Goal: Task Accomplishment & Management: Use online tool/utility

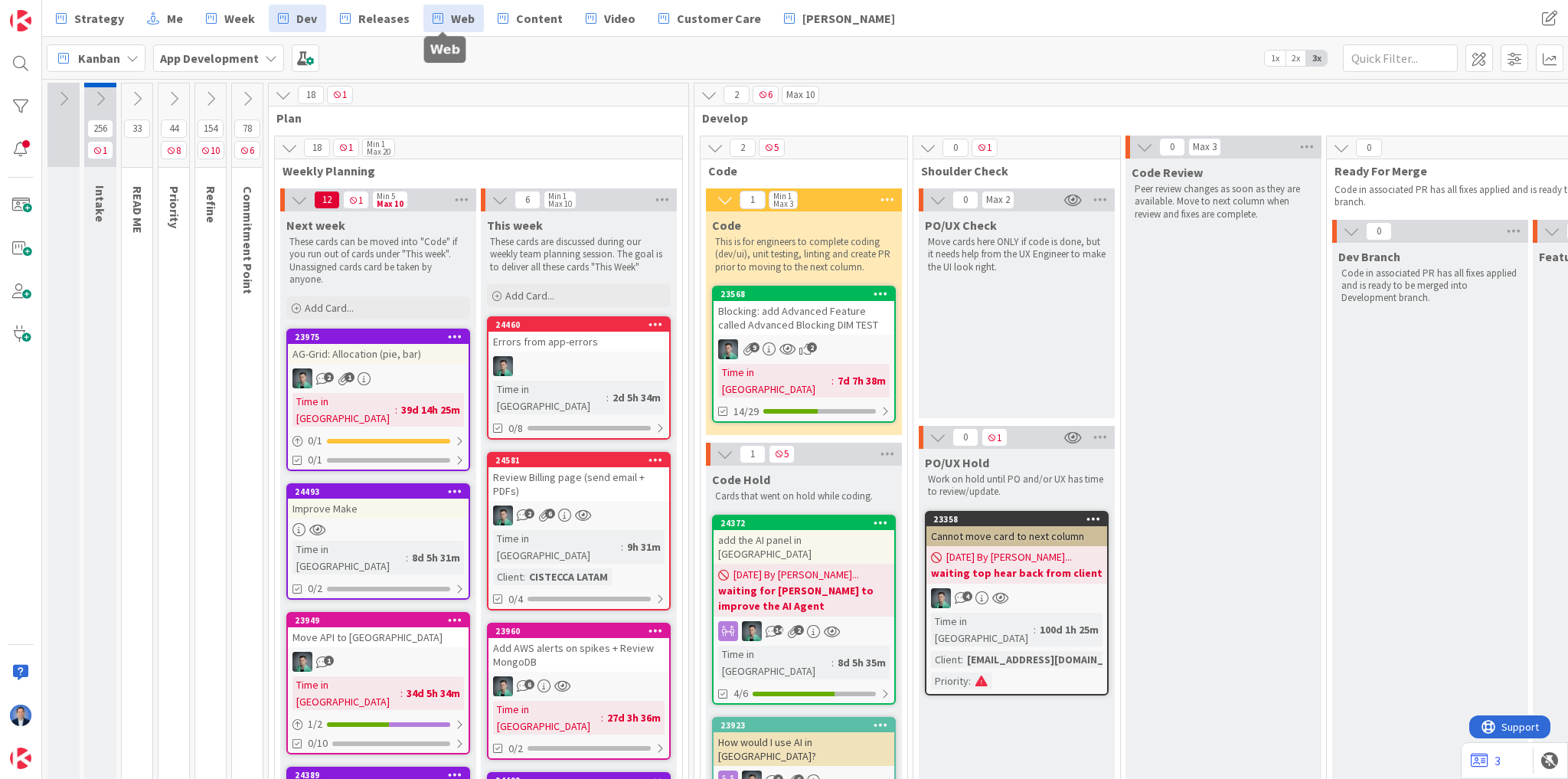
click at [451, 19] on span "Web" at bounding box center [463, 19] width 24 height 19
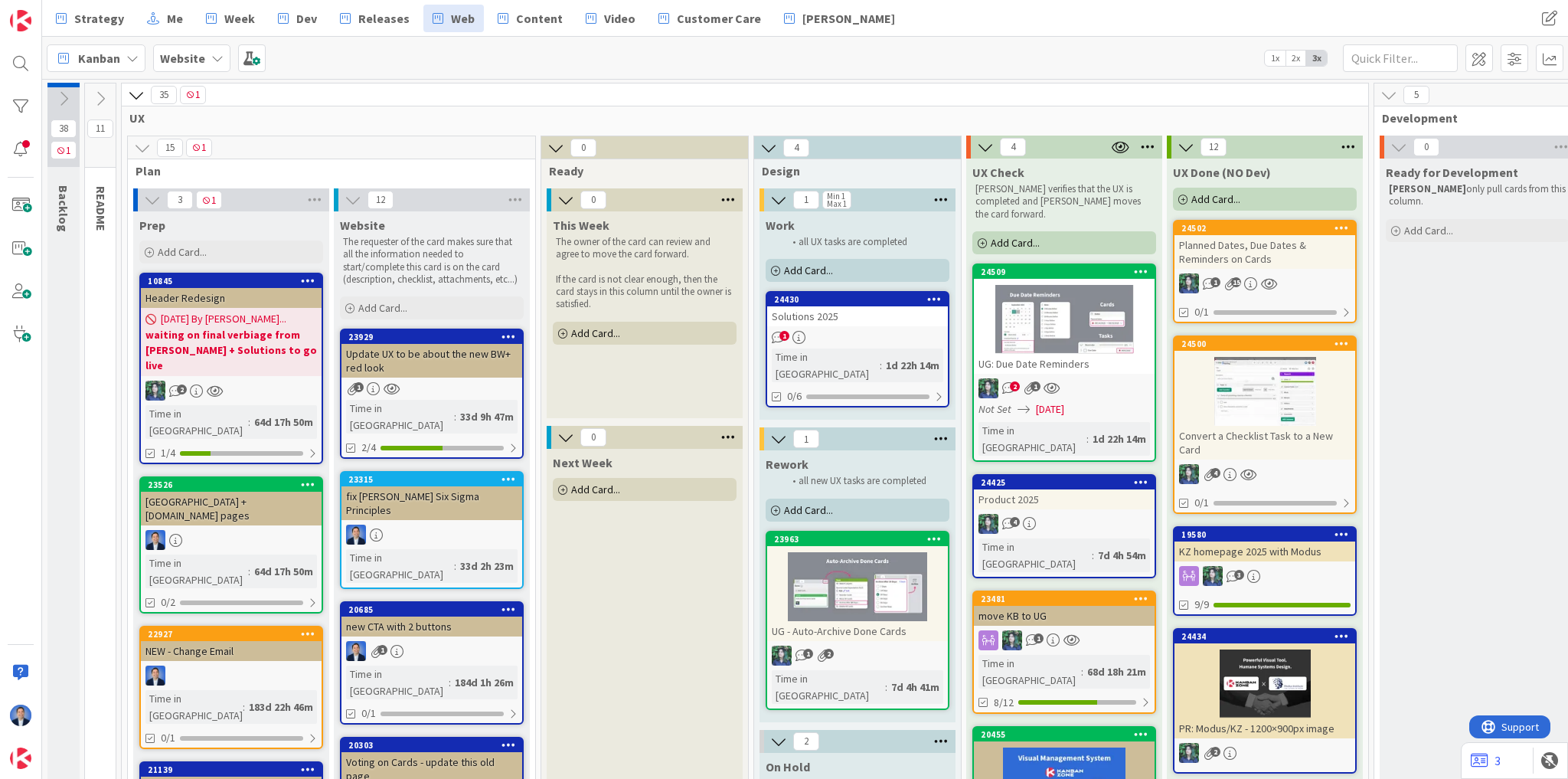
click at [845, 309] on div "Solutions 2025" at bounding box center [858, 316] width 181 height 20
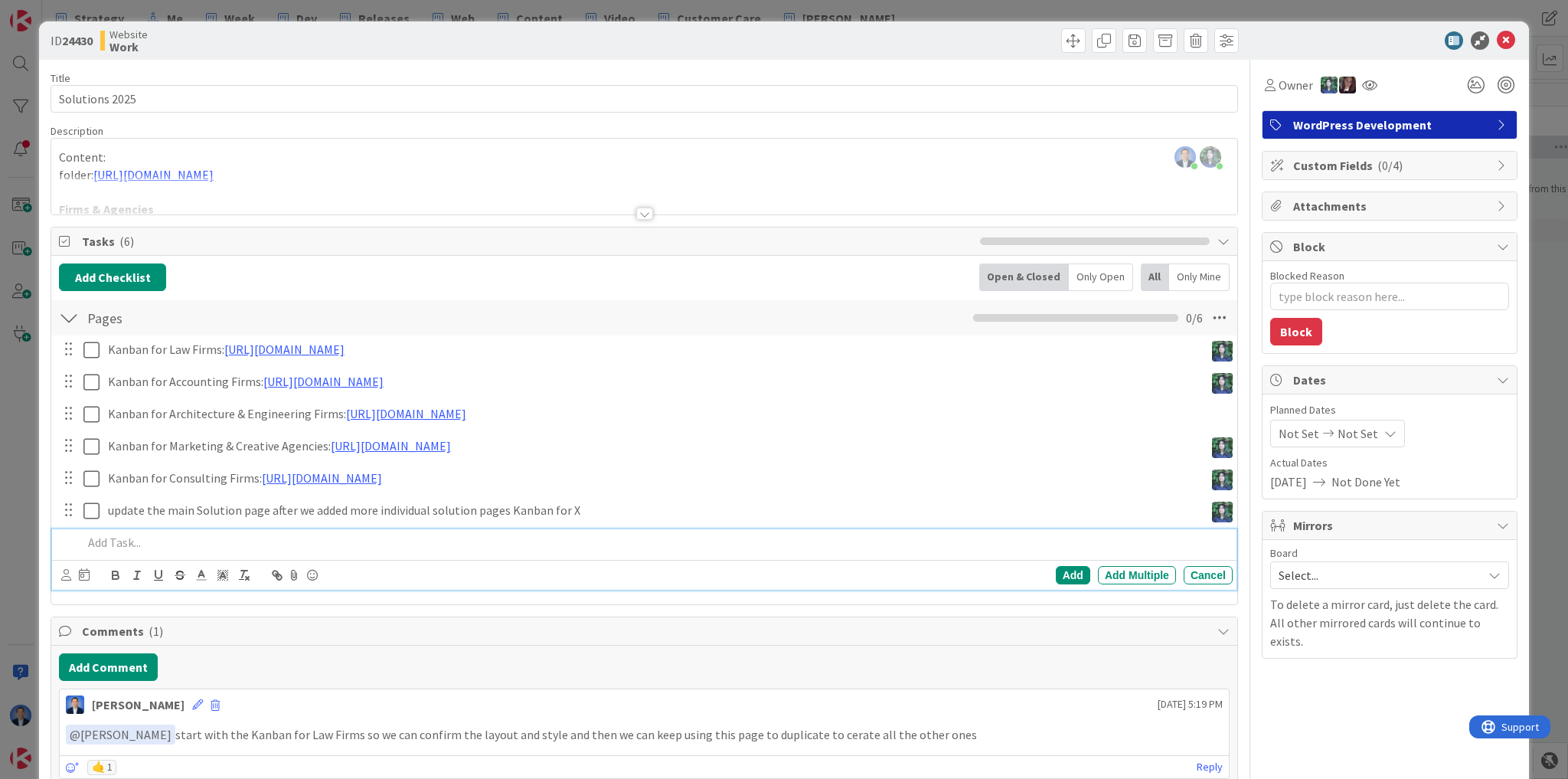
click at [149, 542] on p at bounding box center [654, 542] width 1144 height 18
type textarea "x"
paste div "To enrich screen reader interactions, please activate Accessibility in Grammarl…"
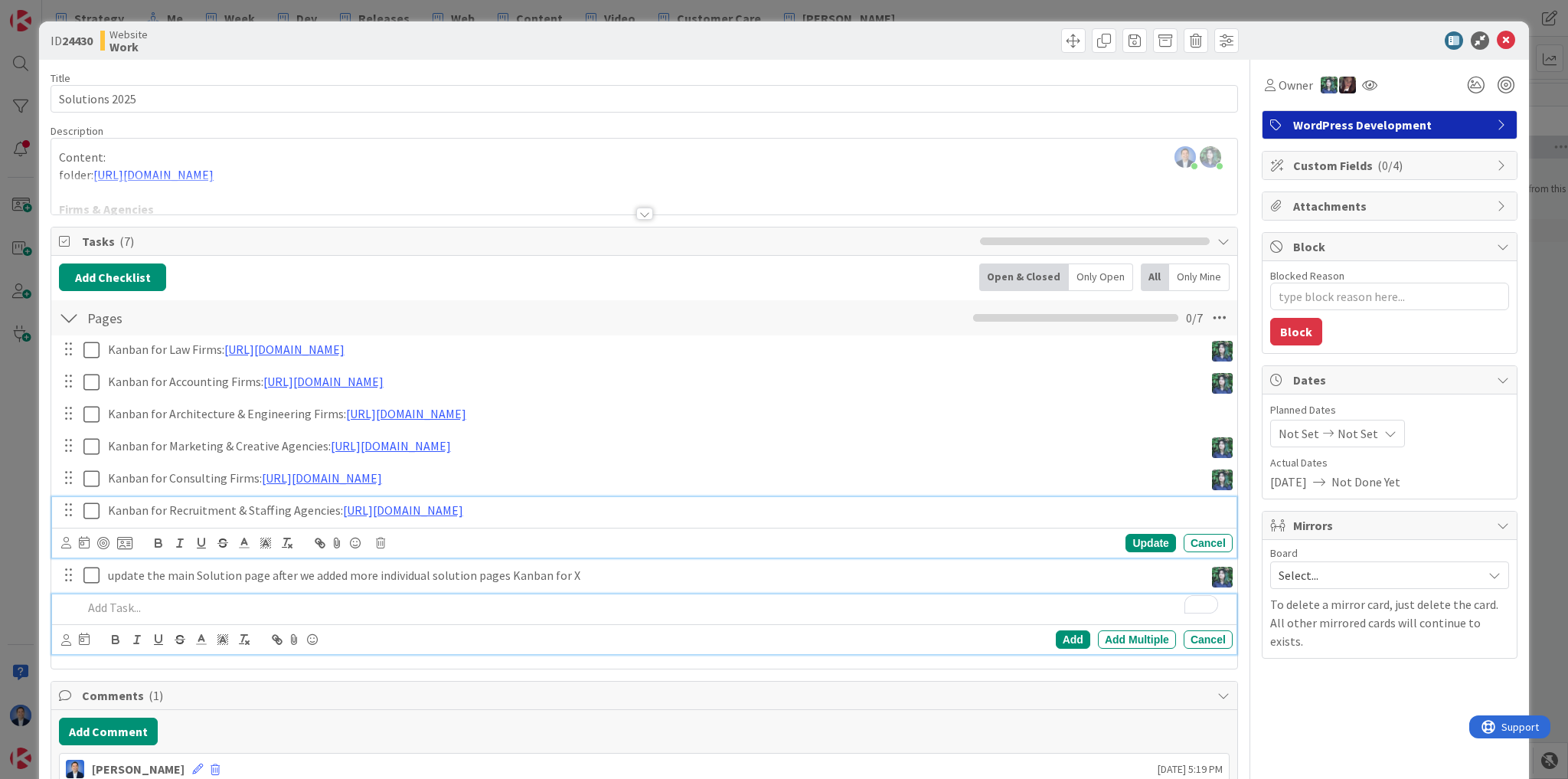
click at [203, 511] on p "Kanban for Recruitment & Staffing Agencies: [URL][DOMAIN_NAME]" at bounding box center [668, 510] width 1119 height 18
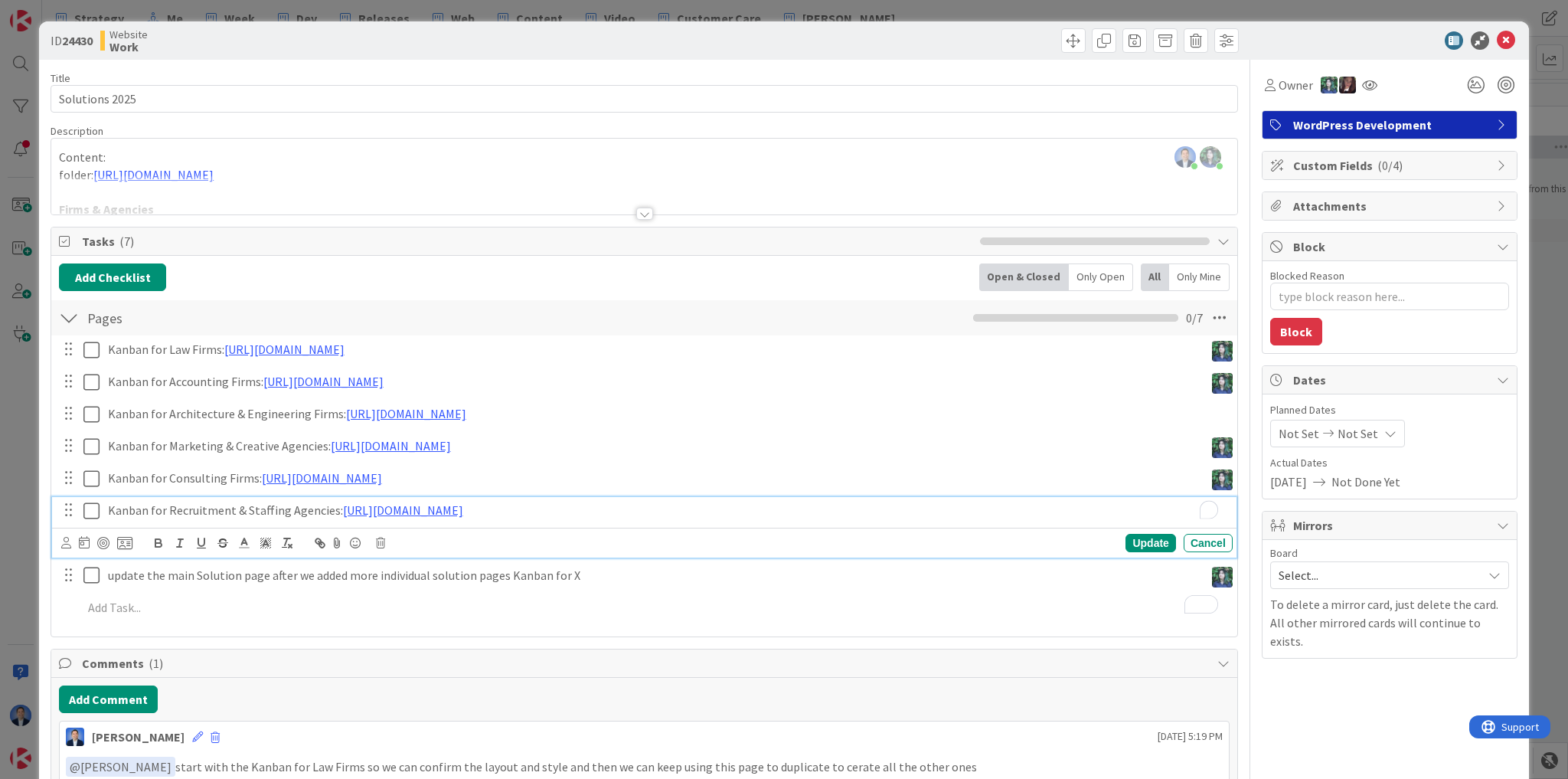
click at [197, 507] on p "Kanban for Recruitment & Staffing Agencies: [URL][DOMAIN_NAME]" at bounding box center [668, 510] width 1119 height 18
copy p "Kanban for Recruitment & Staffing Agencies: [URL][DOMAIN_NAME]"
click at [63, 545] on icon at bounding box center [66, 542] width 10 height 12
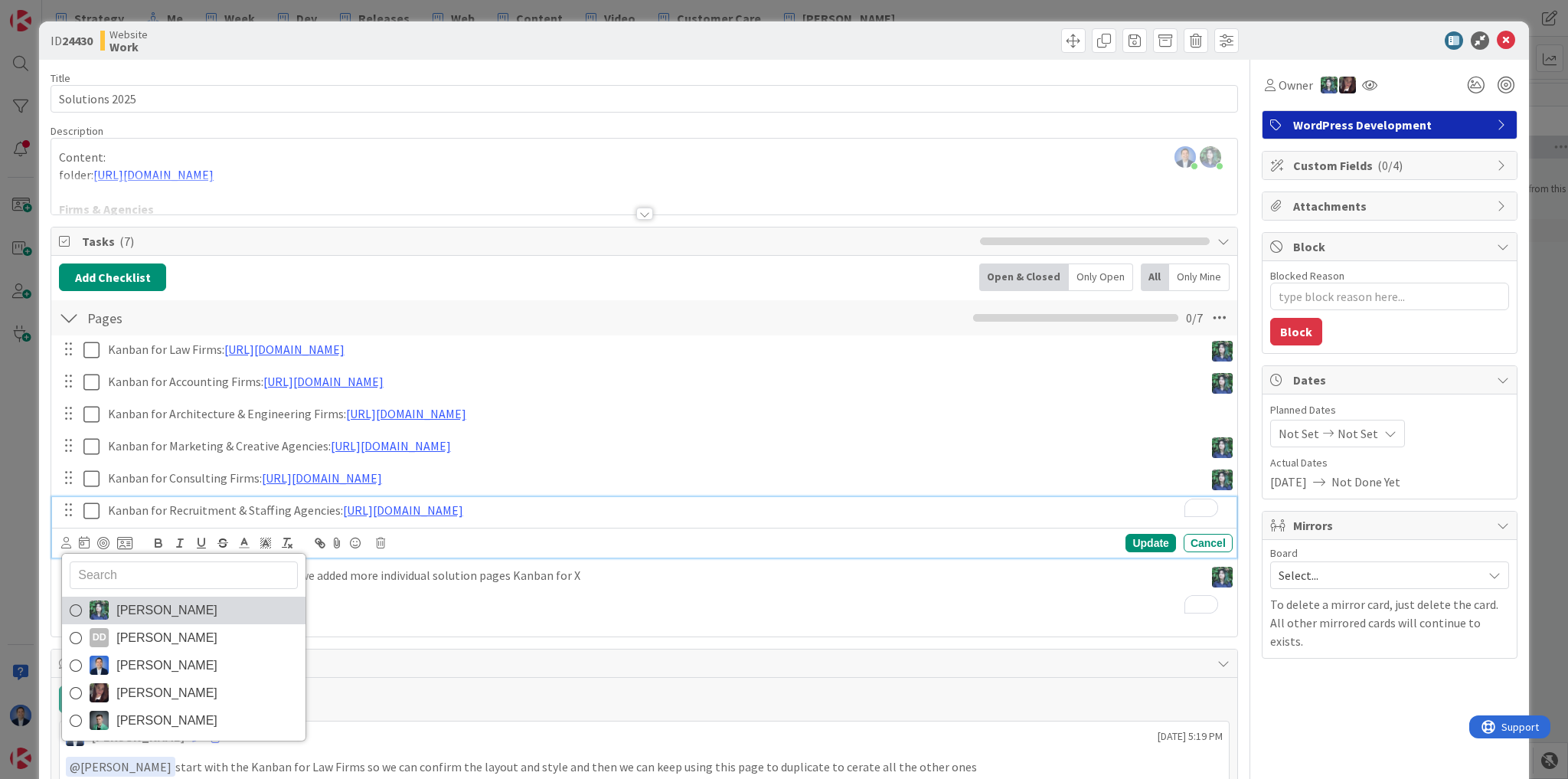
click at [126, 611] on span "[PERSON_NAME]" at bounding box center [166, 610] width 101 height 23
type textarea "x"
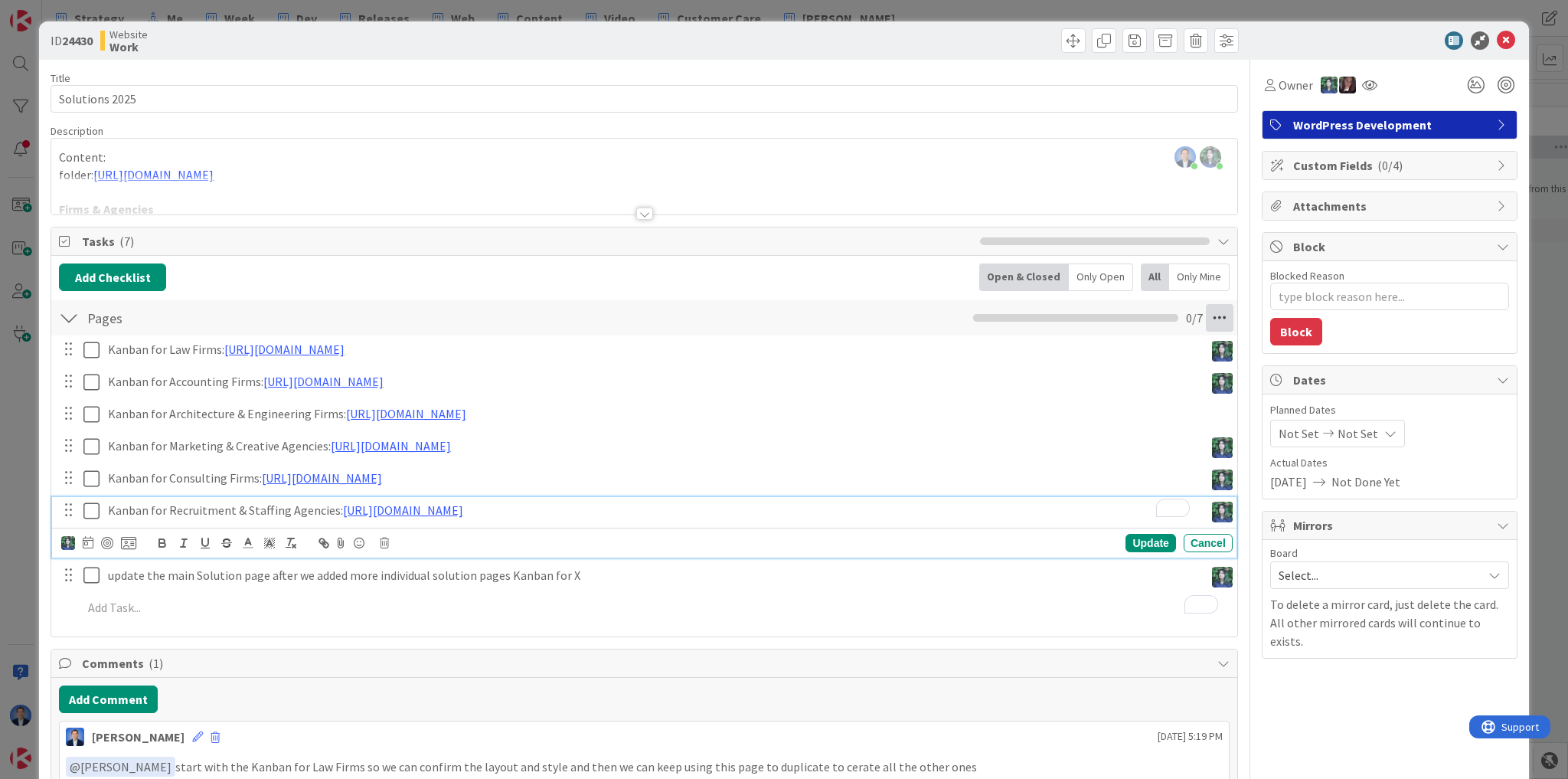
click at [1208, 317] on icon at bounding box center [1220, 318] width 28 height 28
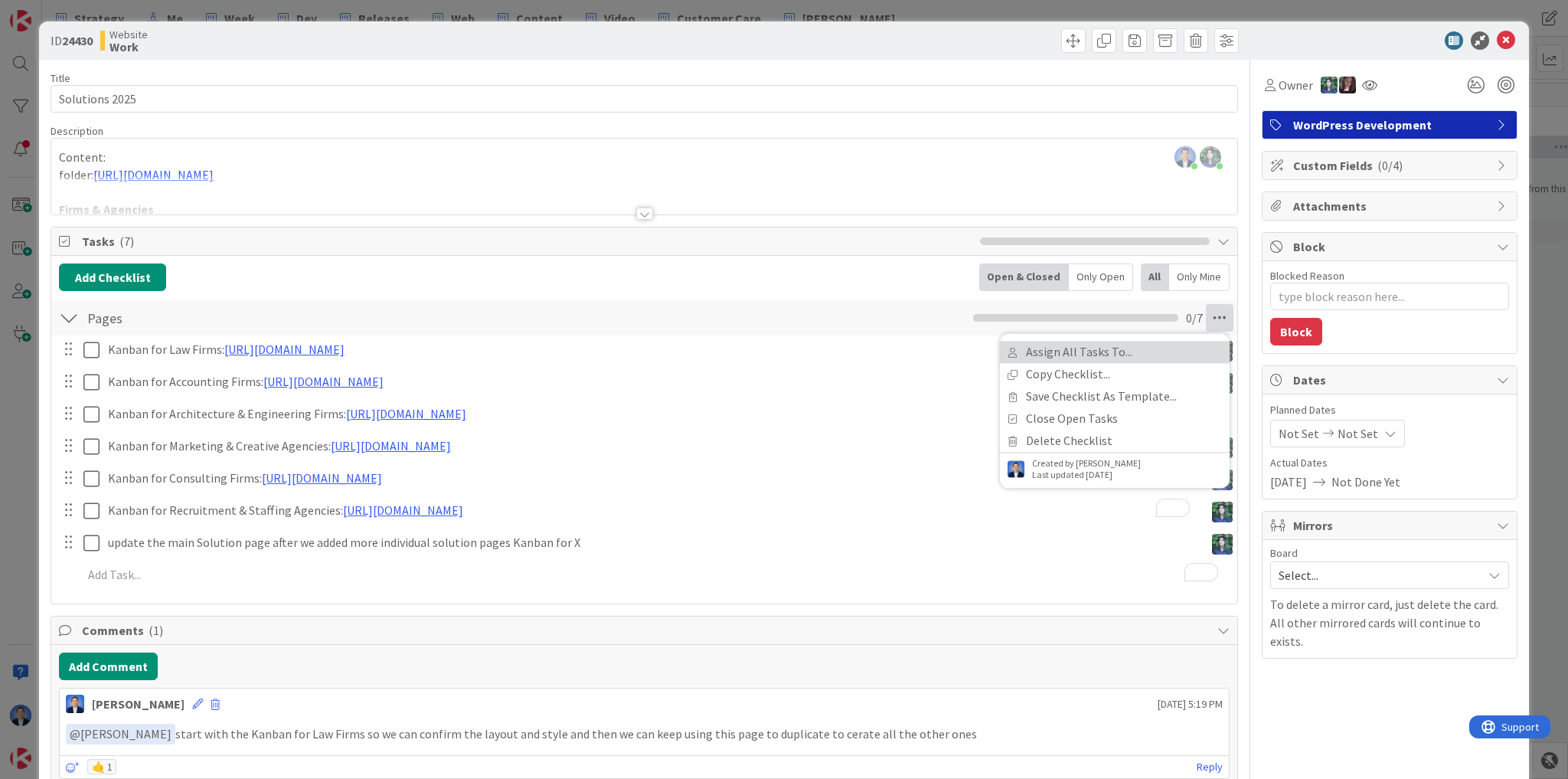
click at [1163, 354] on link "Assign All Tasks To..." at bounding box center [1115, 351] width 230 height 22
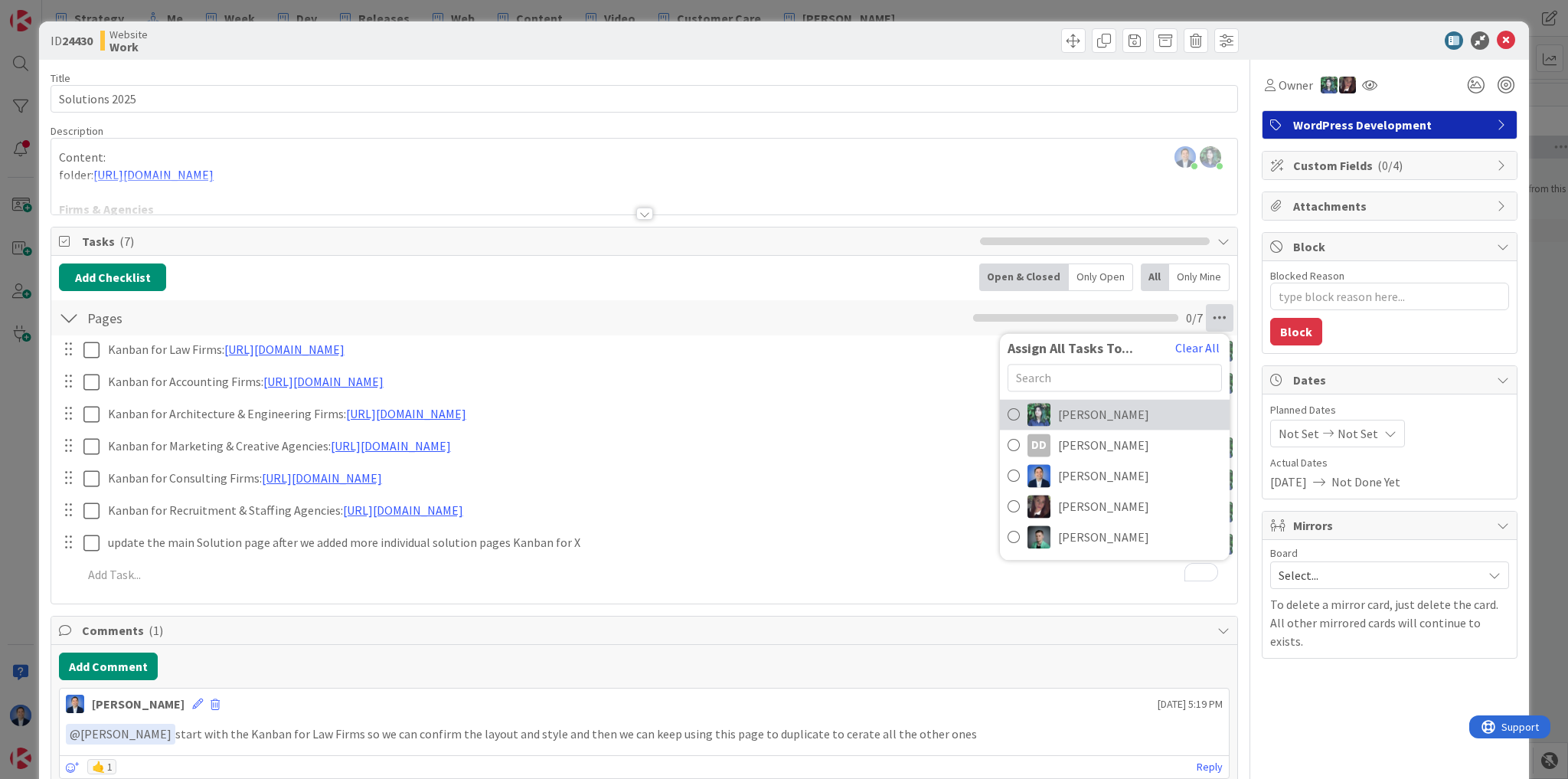
click at [1097, 412] on link "[PERSON_NAME]" at bounding box center [1115, 415] width 230 height 31
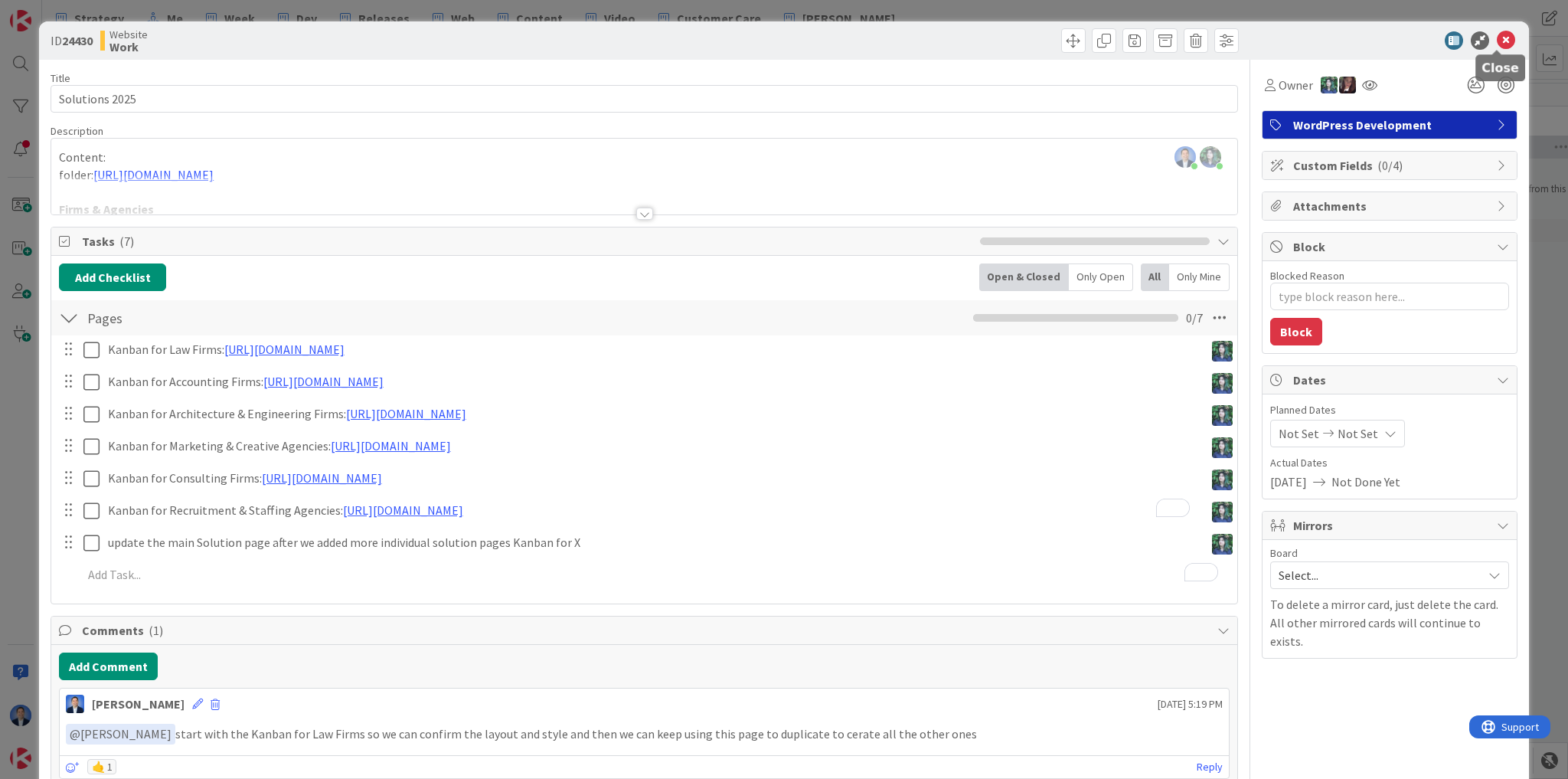
drag, startPoint x: 1498, startPoint y: 36, endPoint x: 1506, endPoint y: 57, distance: 22.5
click at [1498, 36] on icon at bounding box center [1506, 41] width 19 height 19
